Goal: Contribute content: Contribute content

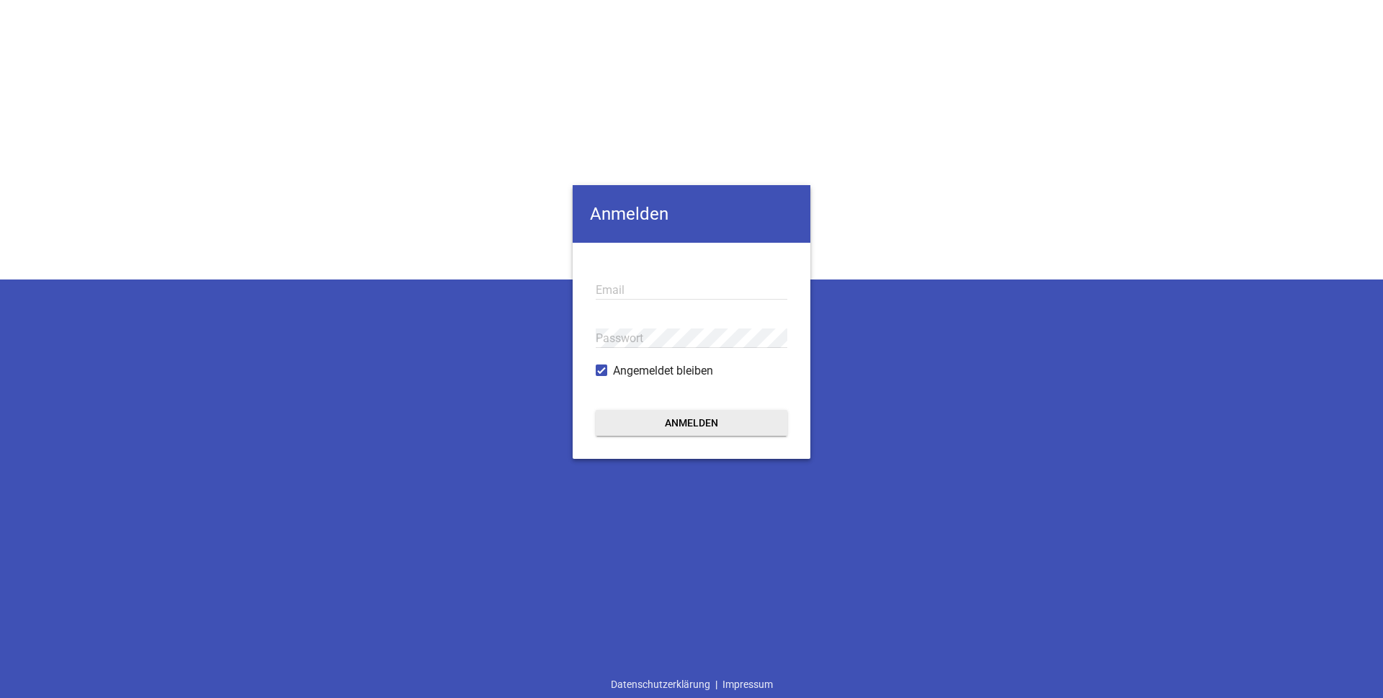
type input "[EMAIL_ADDRESS][DOMAIN_NAME]"
click at [685, 432] on button "Anmelden" at bounding box center [692, 423] width 192 height 26
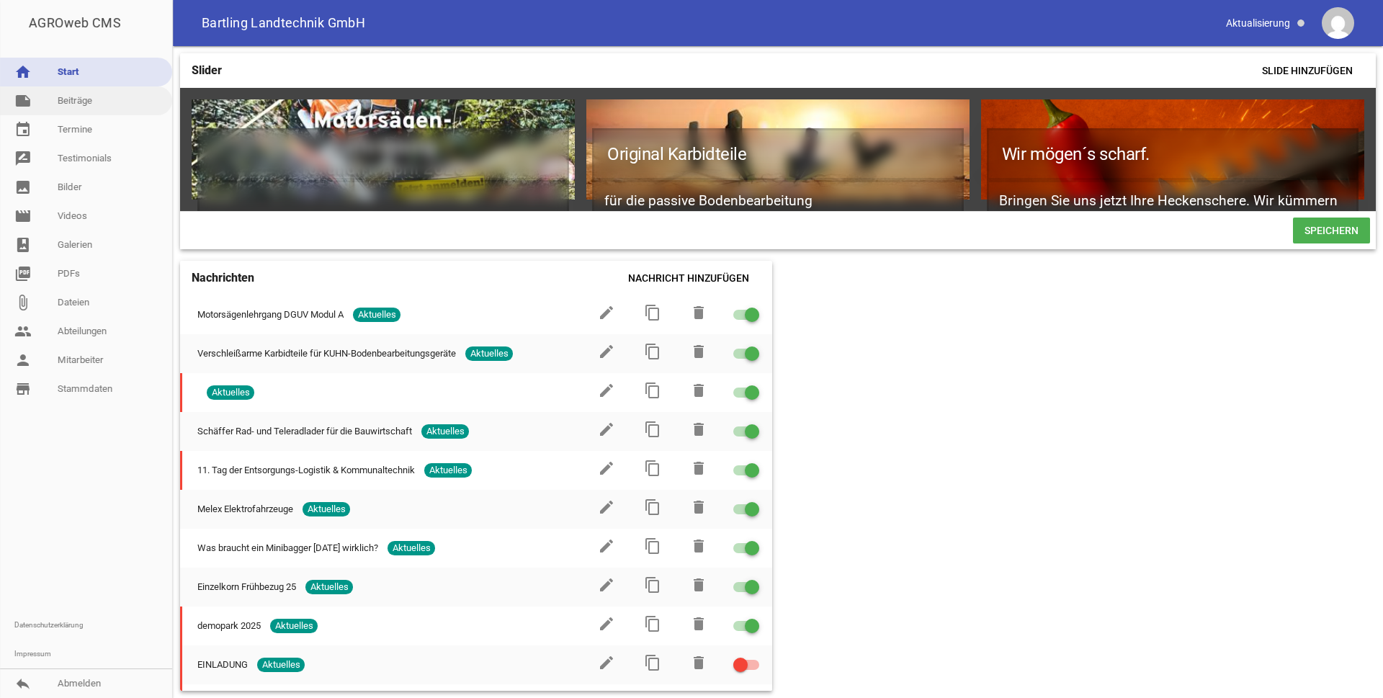
click at [78, 97] on link "note Beiträge" at bounding box center [86, 100] width 172 height 29
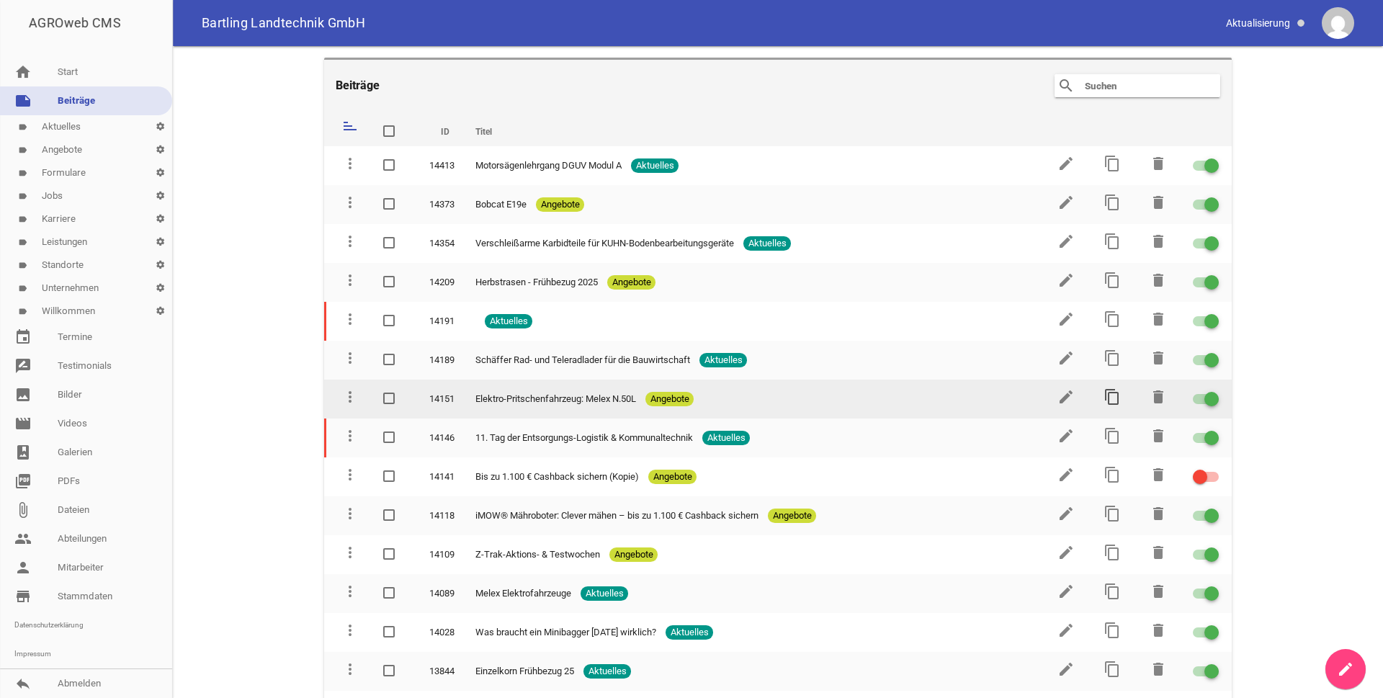
click at [1107, 395] on icon "content_copy" at bounding box center [1112, 396] width 17 height 17
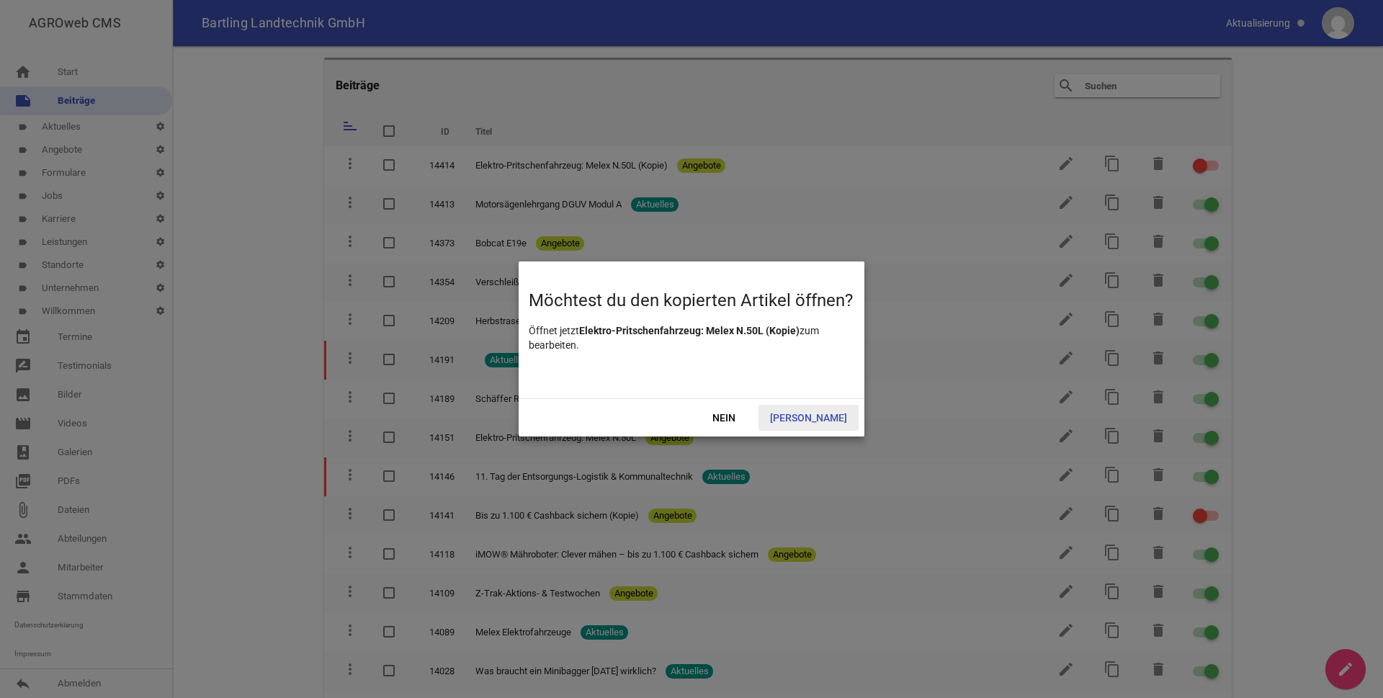
click at [831, 419] on span "[PERSON_NAME]" at bounding box center [809, 418] width 100 height 26
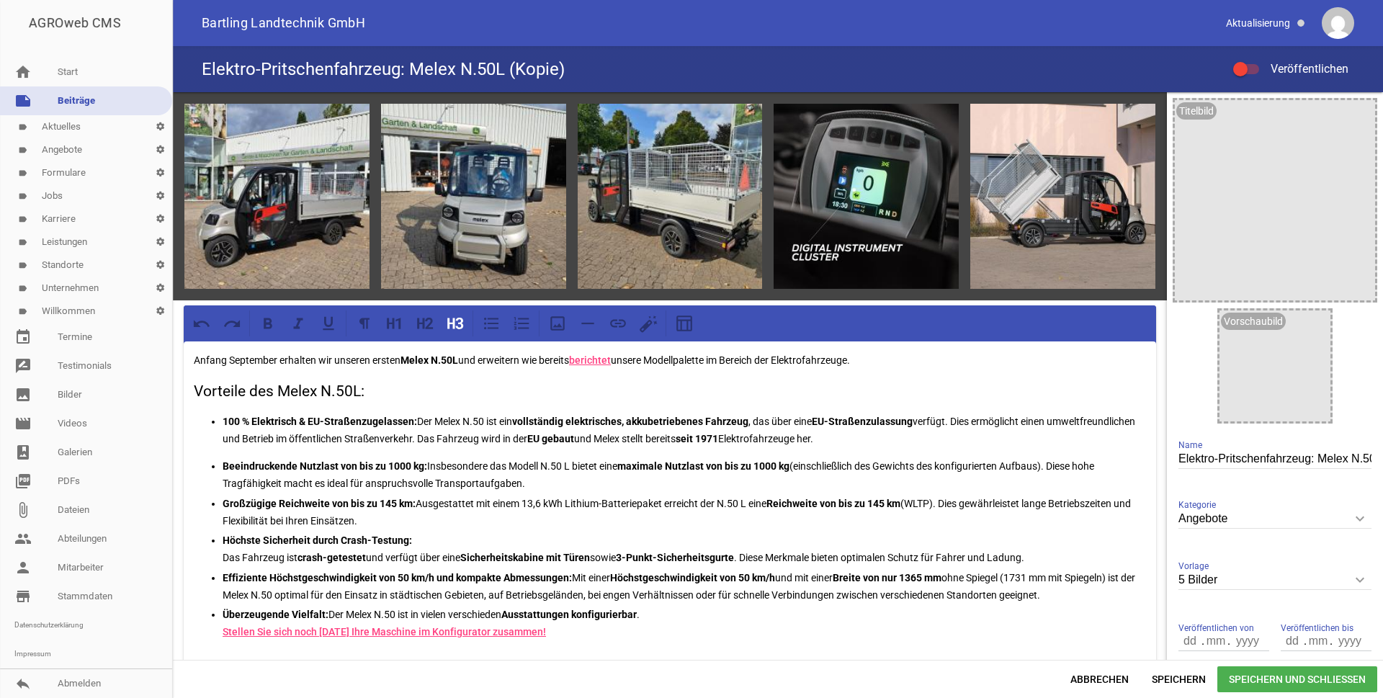
click at [352, 386] on h3 "Vorteile des Melex N.50L:" at bounding box center [670, 391] width 952 height 23
drag, startPoint x: 279, startPoint y: 359, endPoint x: 142, endPoint y: 355, distance: 136.9
click at [142, 355] on div "AGROweb CMS home Start note Beiträge label Aktuelles settings label Angebote se…" at bounding box center [691, 349] width 1383 height 698
drag, startPoint x: 343, startPoint y: 358, endPoint x: 429, endPoint y: 354, distance: 86.5
click at [429, 354] on p "In den nächsten Wochen erhalten wir unseren ersten Melex N.50L und erweitern wi…" at bounding box center [670, 360] width 952 height 17
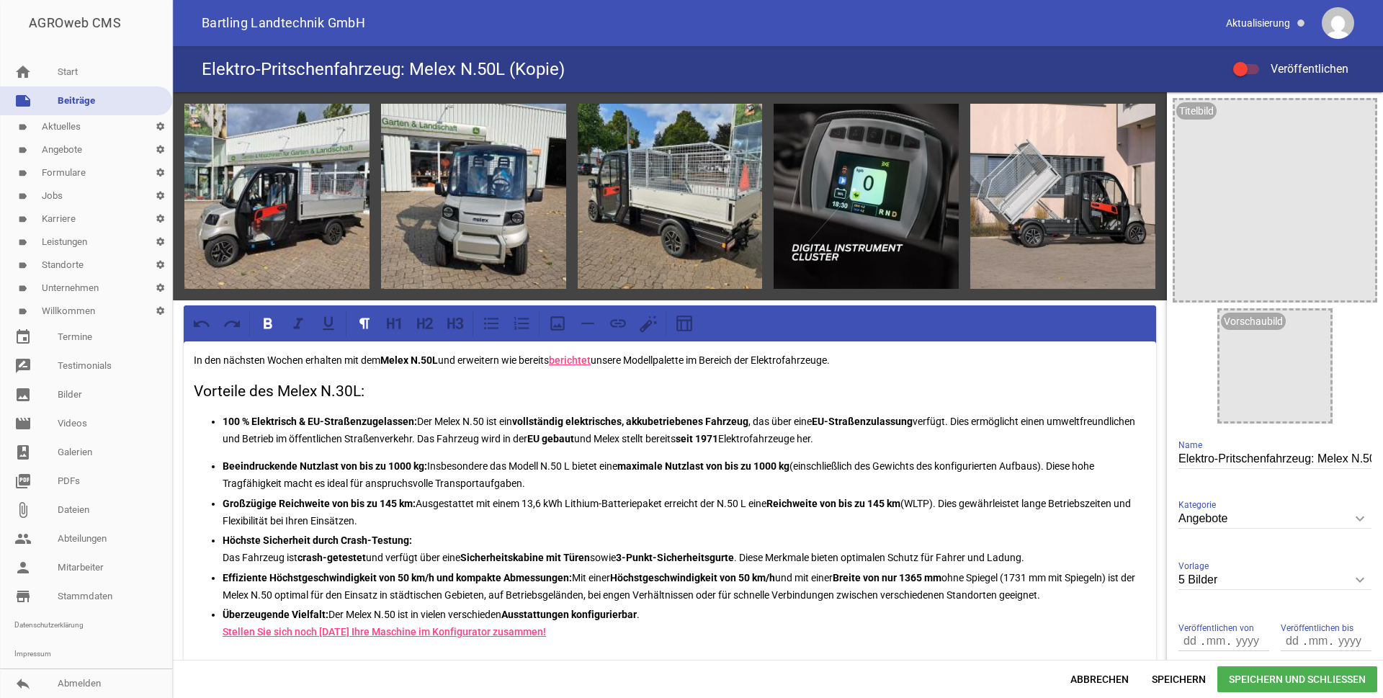
click at [429, 357] on strong "Melex N.50L" at bounding box center [409, 360] width 58 height 12
click at [437, 360] on strong "Melex N.30L" at bounding box center [409, 360] width 58 height 12
click at [876, 357] on p "In den nächsten Wochen erhalten mit dem Melex N.30CLH einen weiterens und erwei…" at bounding box center [670, 360] width 952 height 17
copy p "Elektrofahrzeuge"
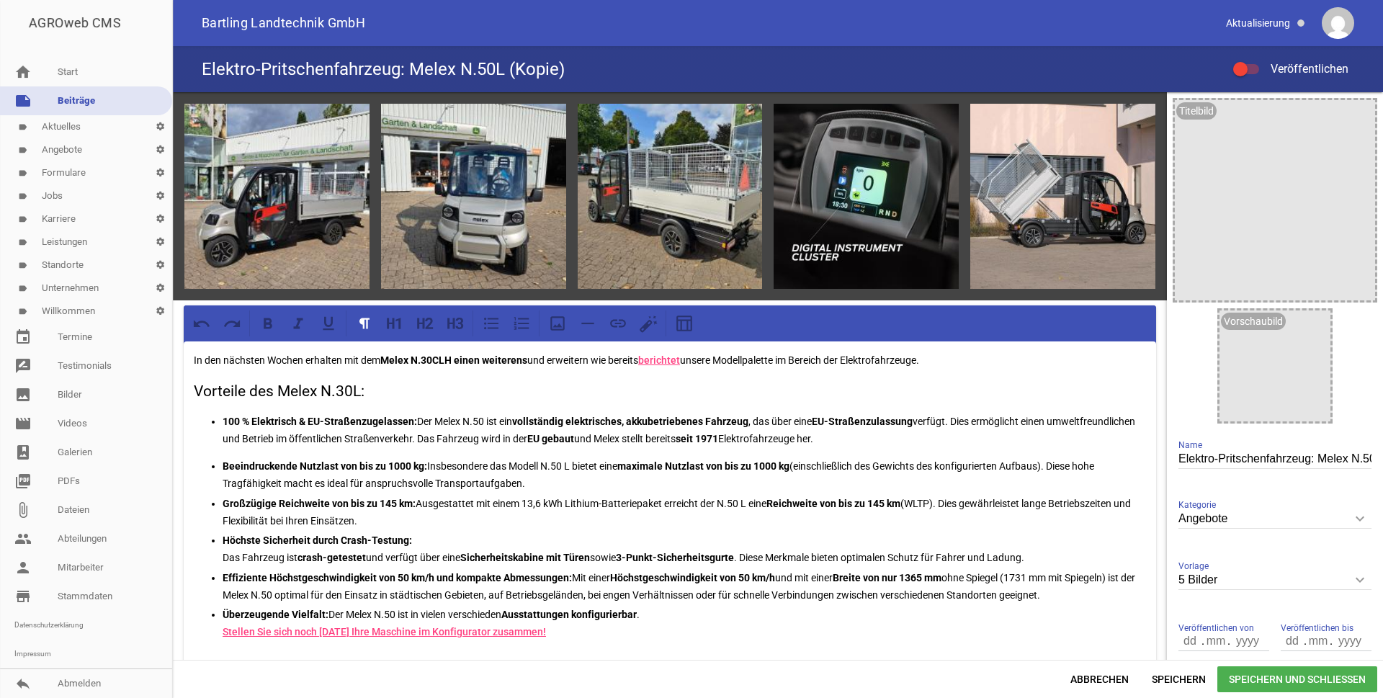
click at [594, 361] on p "In den nächsten Wochen erhalten mit dem Melex N.30CLH einen weiterens und erwei…" at bounding box center [670, 360] width 952 height 17
click at [778, 357] on p "In den nächsten Wochen erhalten mit dem Melex N.30CLH einen weiterens und erwei…" at bounding box center [670, 360] width 952 height 17
drag, startPoint x: 537, startPoint y: 357, endPoint x: 452, endPoint y: 360, distance: 85.1
click at [452, 360] on p "In den nächsten Wochen erhalten mit dem Melex N.30CLH einen weiterens und erwei…" at bounding box center [670, 360] width 952 height 17
click at [265, 318] on icon at bounding box center [268, 323] width 9 height 11
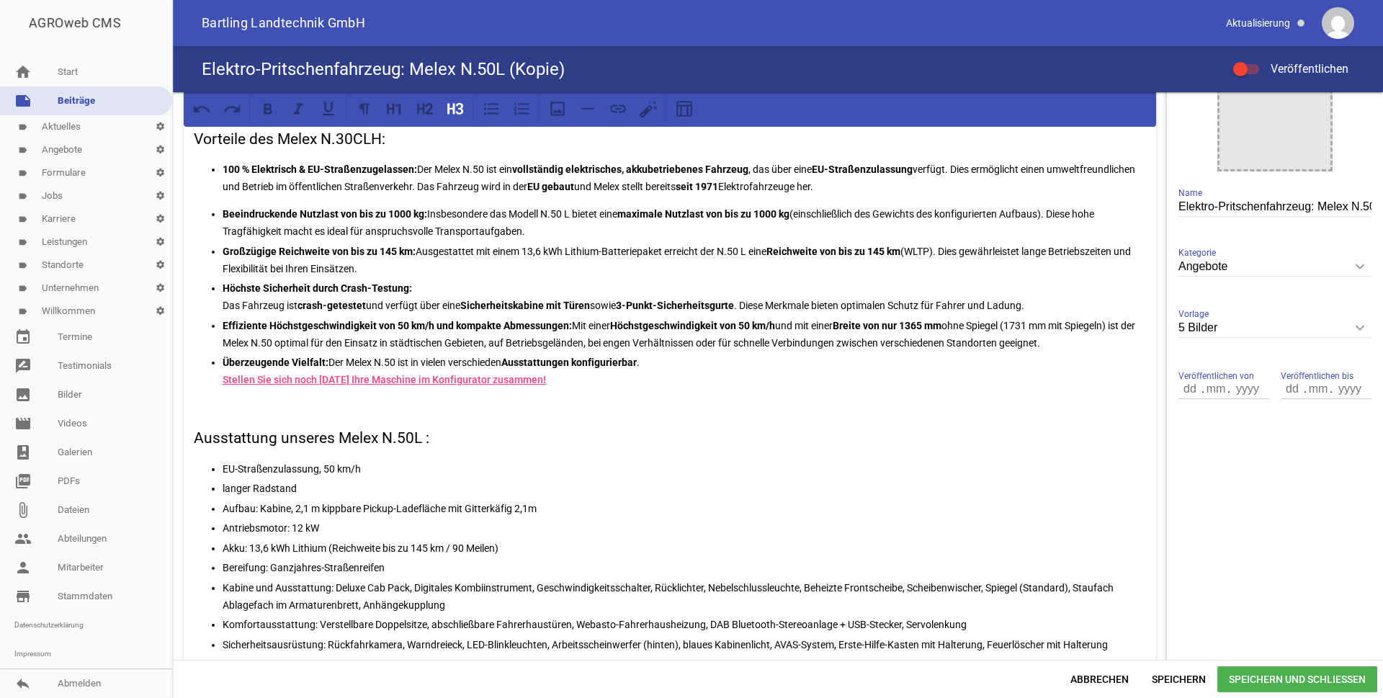
scroll to position [231, 0]
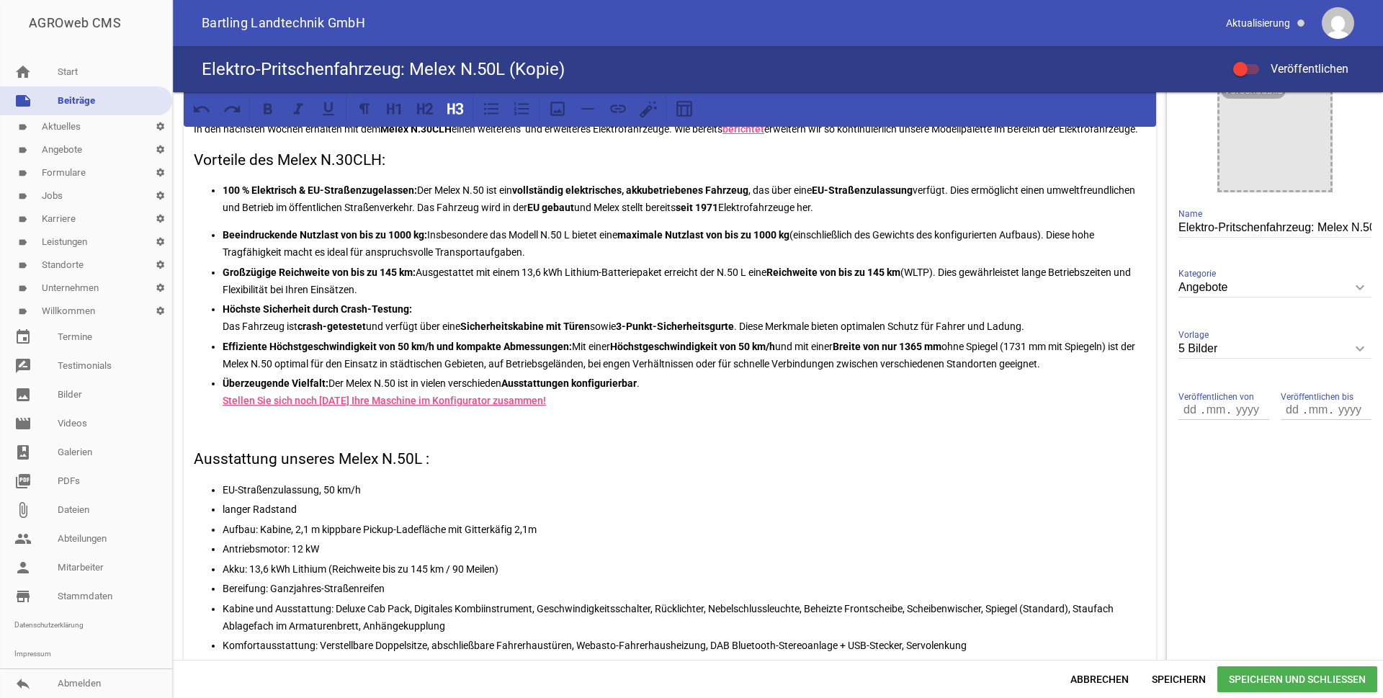
click at [1216, 409] on input "number" at bounding box center [1216, 410] width 26 height 19
click at [1184, 410] on input "number" at bounding box center [1191, 410] width 24 height 19
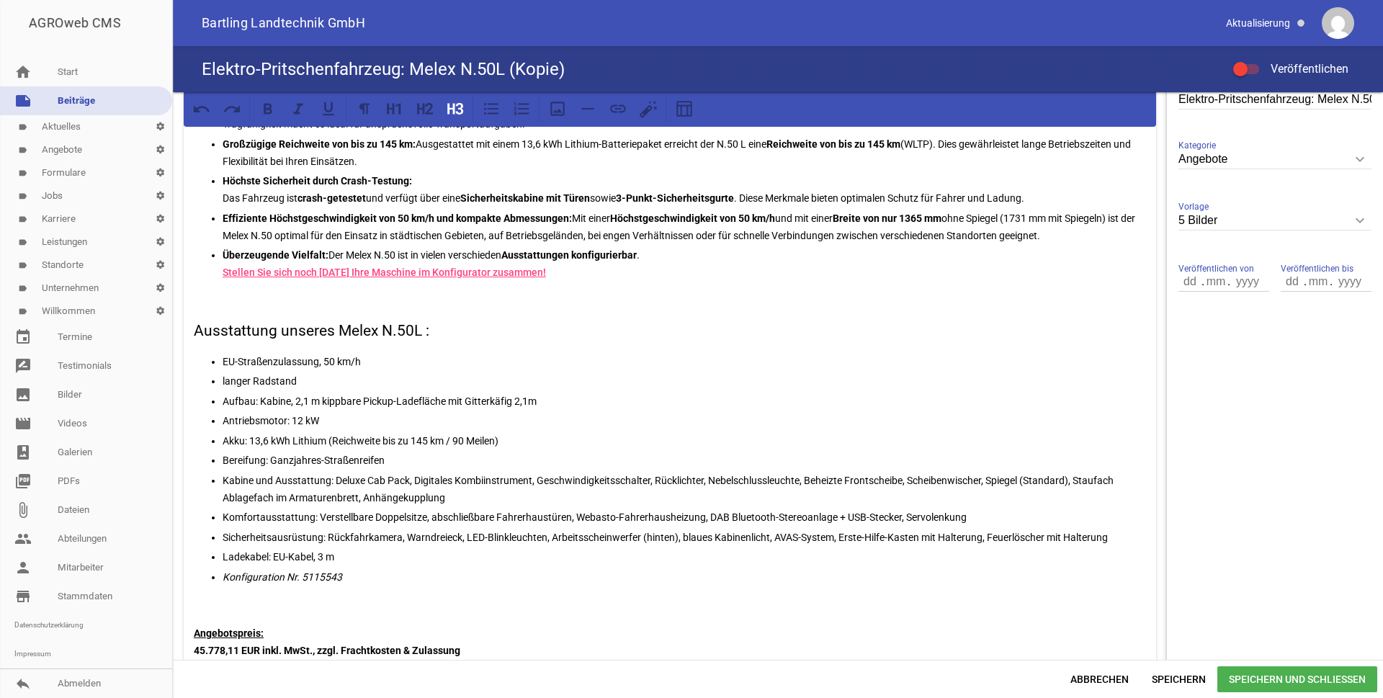
scroll to position [386, 0]
